Goal: Communication & Community: Answer question/provide support

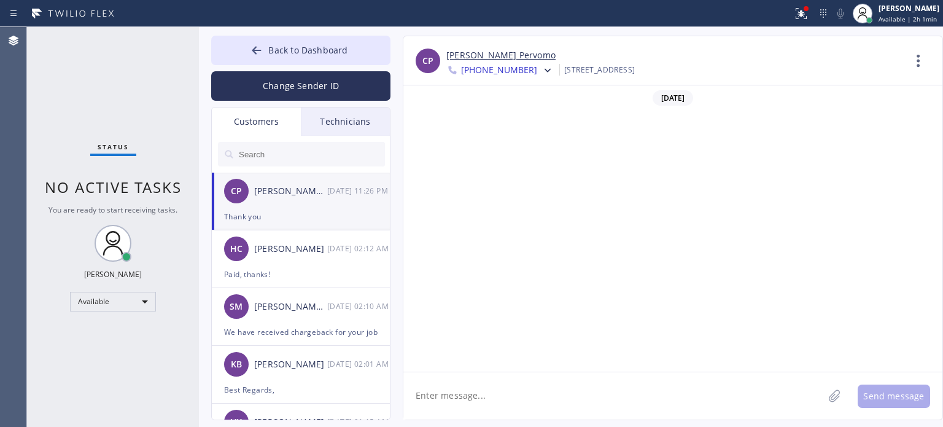
scroll to position [834, 0]
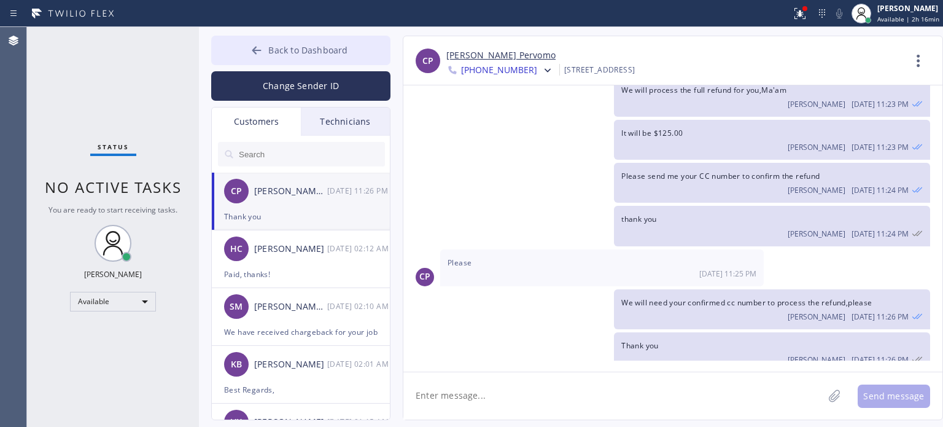
click at [258, 47] on icon at bounding box center [256, 50] width 12 height 12
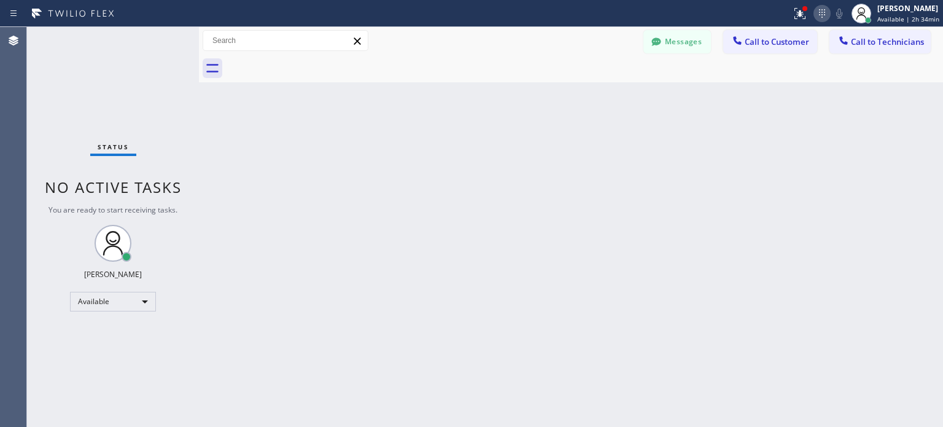
click at [824, 10] on icon at bounding box center [822, 13] width 15 height 15
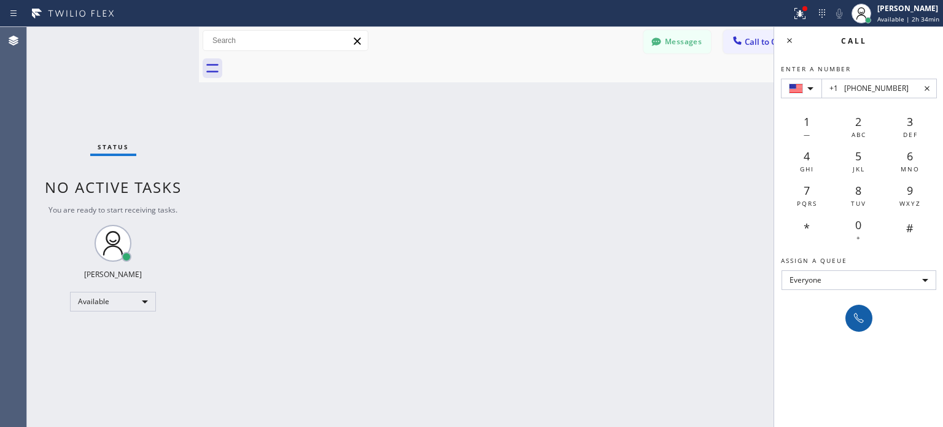
type input "+1 [PHONE_NUMBER]"
click at [852, 325] on button at bounding box center [858, 317] width 27 height 27
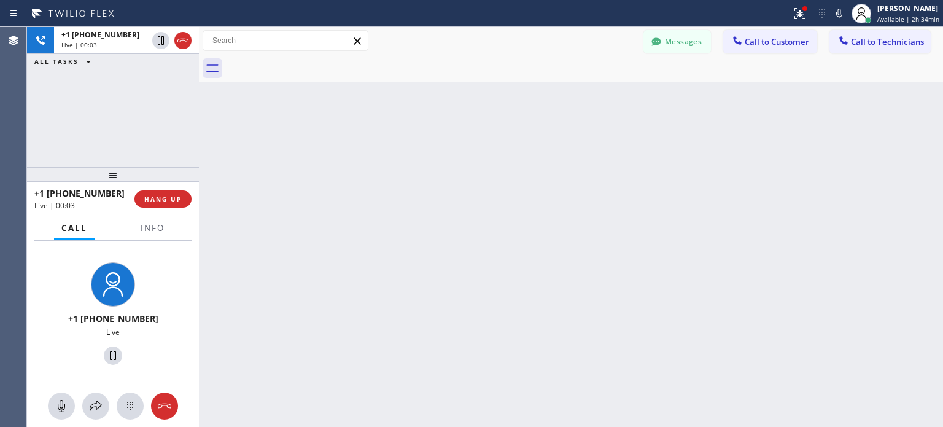
click at [184, 207] on div "+1 [PHONE_NUMBER] Live | 00:03 HANG UP" at bounding box center [112, 199] width 157 height 32
click at [179, 202] on span "HANG UP" at bounding box center [162, 199] width 37 height 9
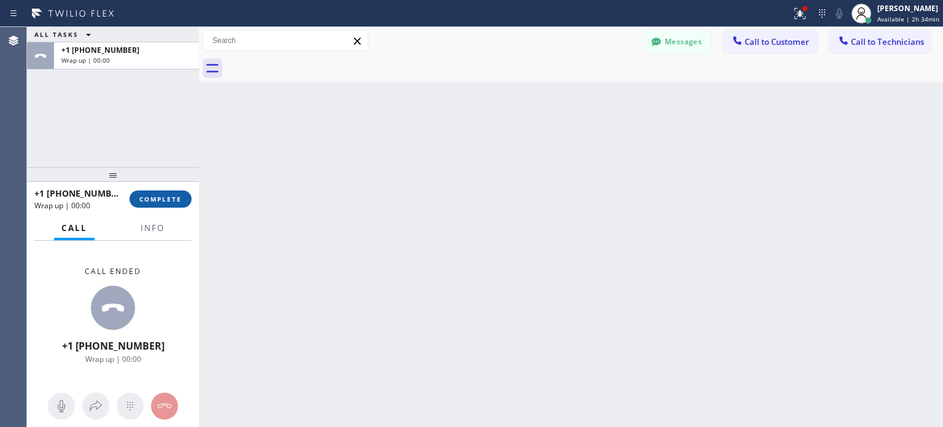
click at [166, 202] on span "COMPLETE" at bounding box center [160, 199] width 42 height 9
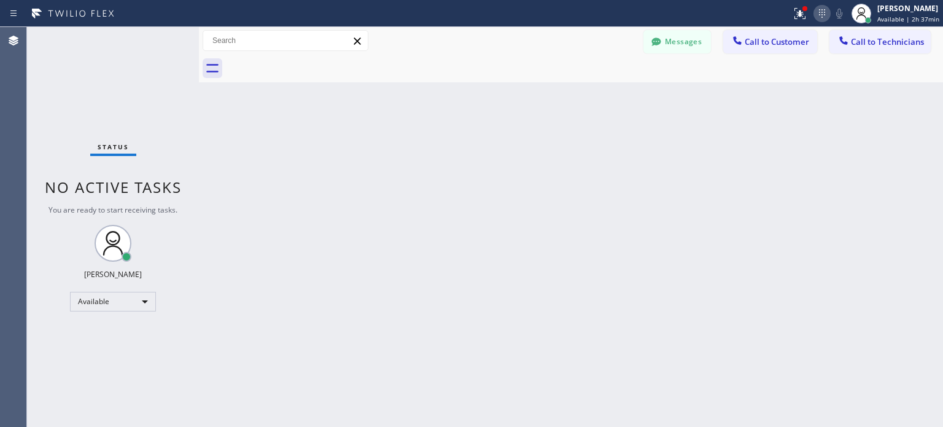
click at [818, 18] on icon at bounding box center [822, 13] width 15 height 15
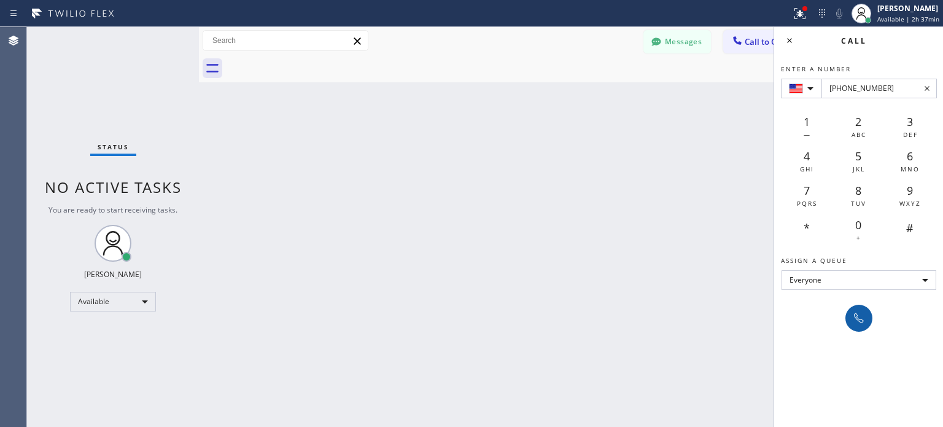
type input "[PHONE_NUMBER]"
click at [859, 319] on icon at bounding box center [859, 318] width 10 height 10
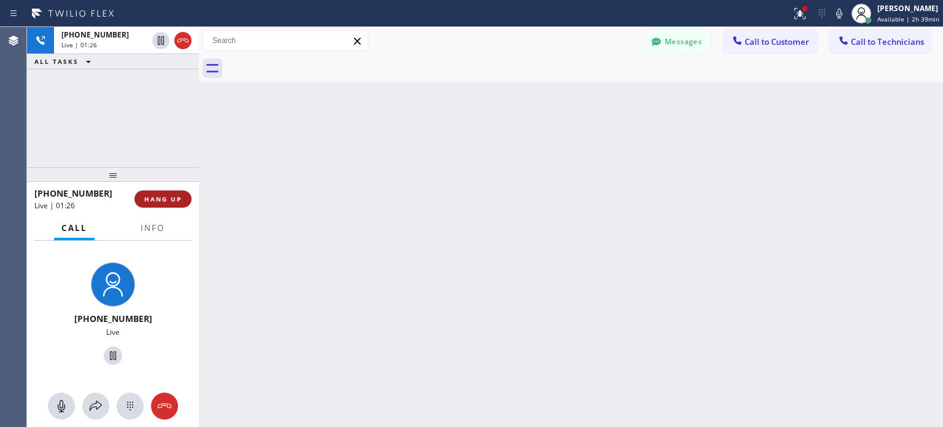
drag, startPoint x: 162, startPoint y: 205, endPoint x: 169, endPoint y: 203, distance: 7.0
click at [165, 205] on button "HANG UP" at bounding box center [162, 198] width 57 height 17
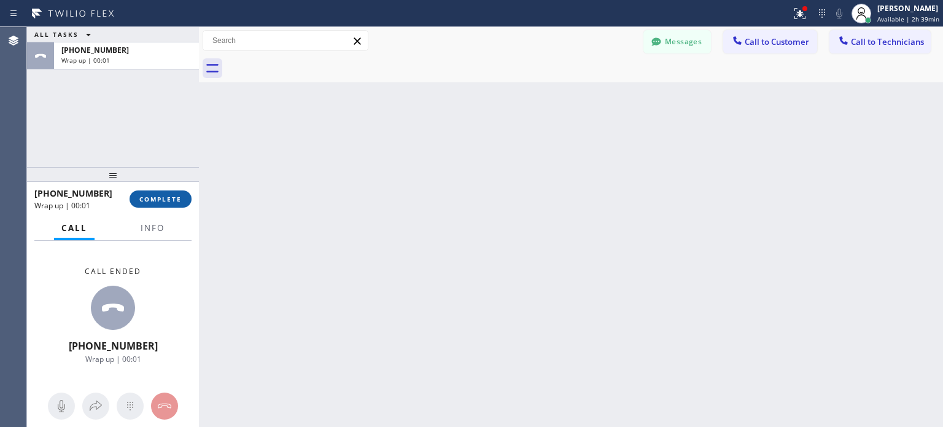
drag, startPoint x: 177, startPoint y: 200, endPoint x: 206, endPoint y: 21, distance: 181.6
click at [178, 200] on span "COMPLETE" at bounding box center [160, 199] width 42 height 9
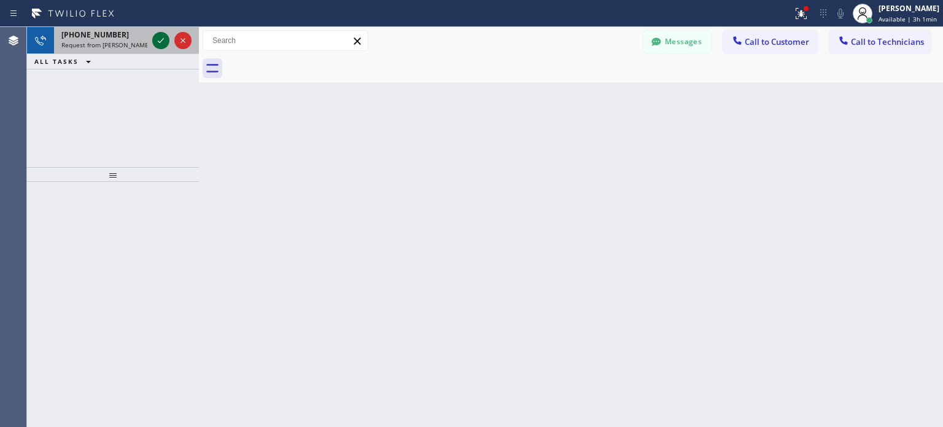
click at [161, 39] on icon at bounding box center [160, 40] width 15 height 15
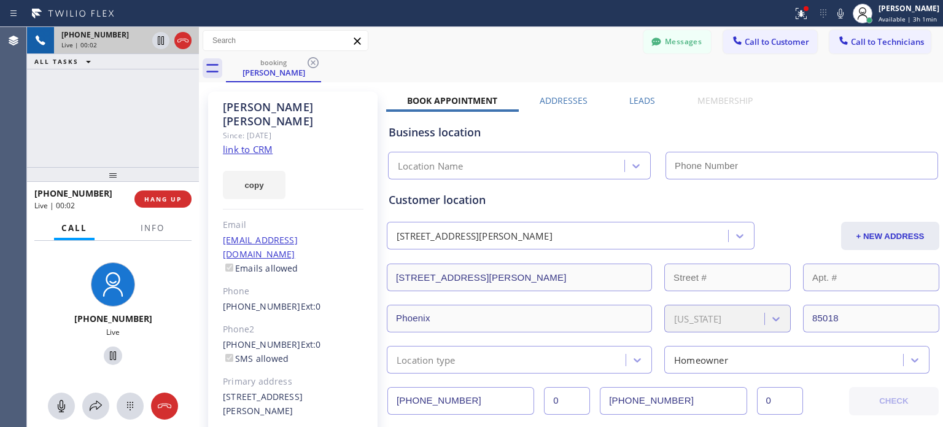
type input "[PHONE_NUMBER]"
click at [174, 200] on span "HANG UP" at bounding box center [162, 199] width 37 height 9
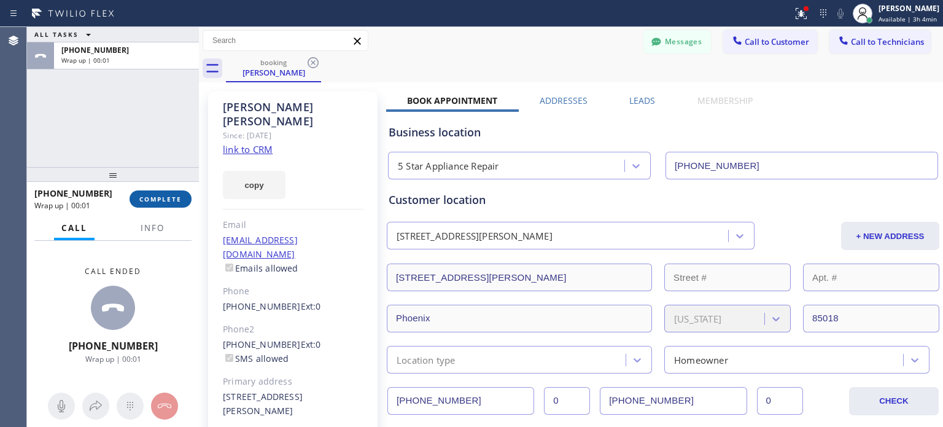
click at [185, 195] on button "COMPLETE" at bounding box center [161, 198] width 62 height 17
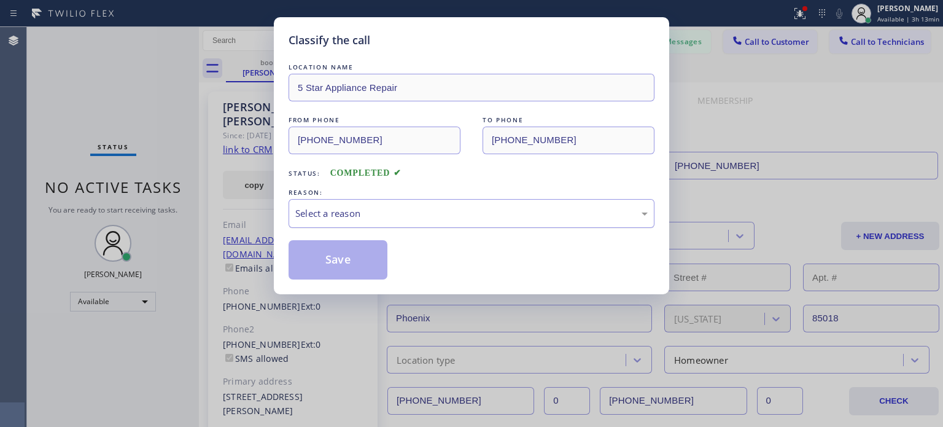
click at [420, 225] on div "Select a reason" at bounding box center [472, 213] width 366 height 29
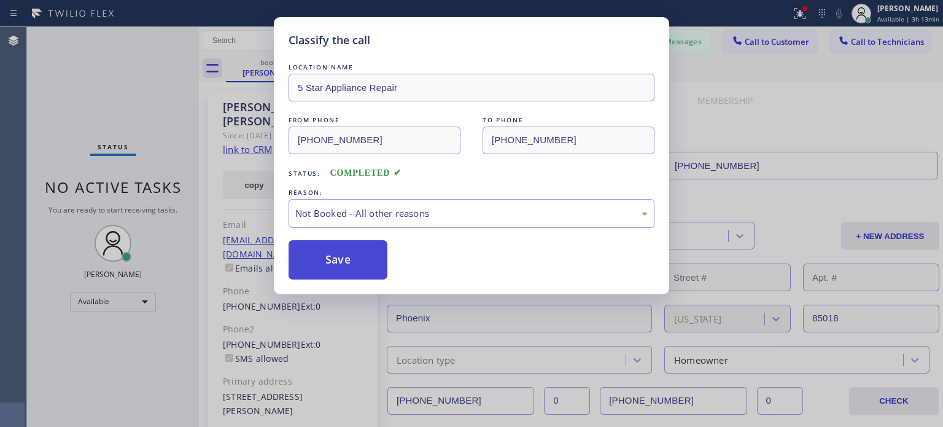
click at [360, 257] on button "Save" at bounding box center [338, 259] width 99 height 39
